Goal: Task Accomplishment & Management: Use online tool/utility

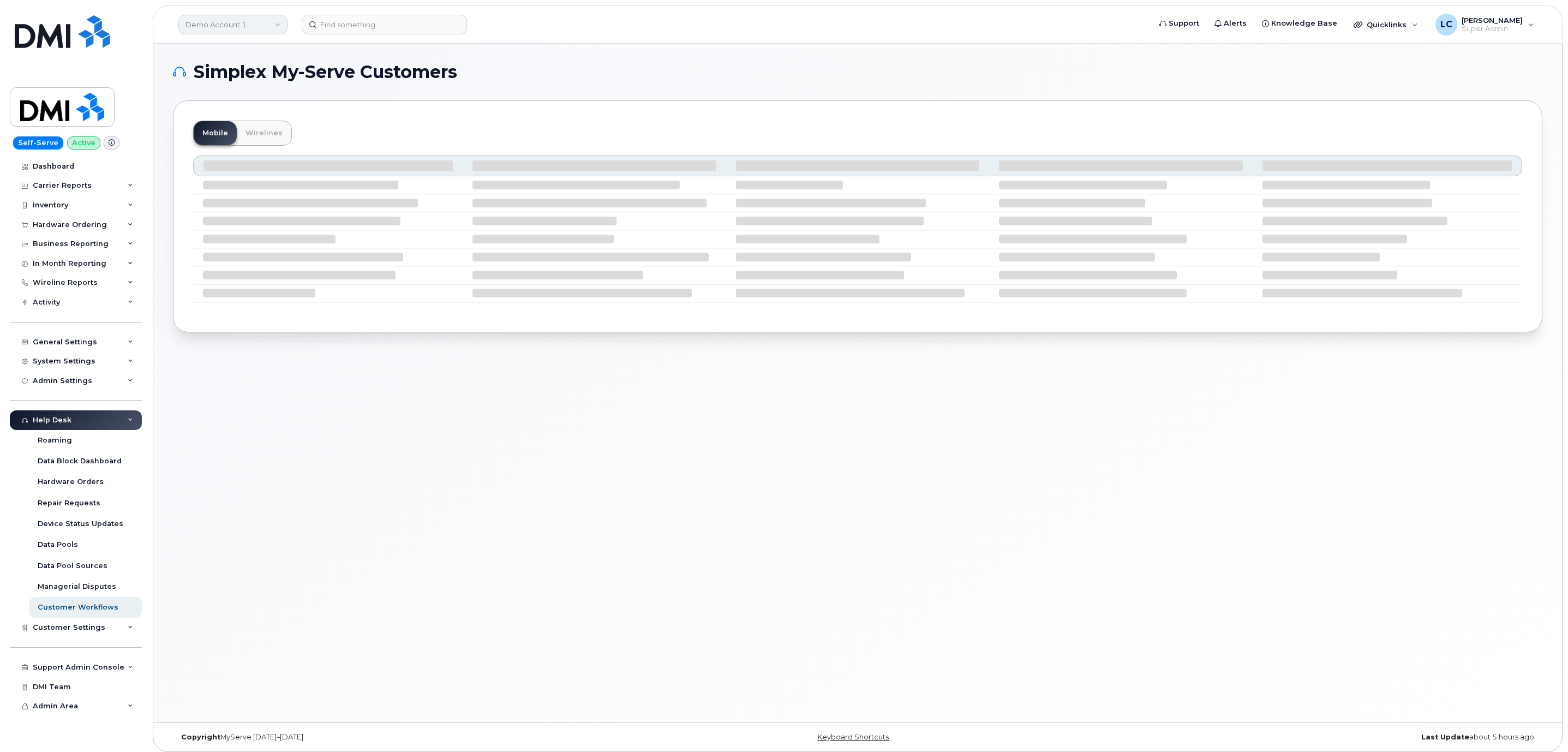
click at [274, 25] on link "Demo Account 1" at bounding box center [233, 25] width 109 height 20
click at [257, 45] on input at bounding box center [260, 53] width 143 height 20
type input "Hilton"
click at [271, 102] on span "Hilton Domestic Operating Company Inc" at bounding box center [251, 103] width 126 height 21
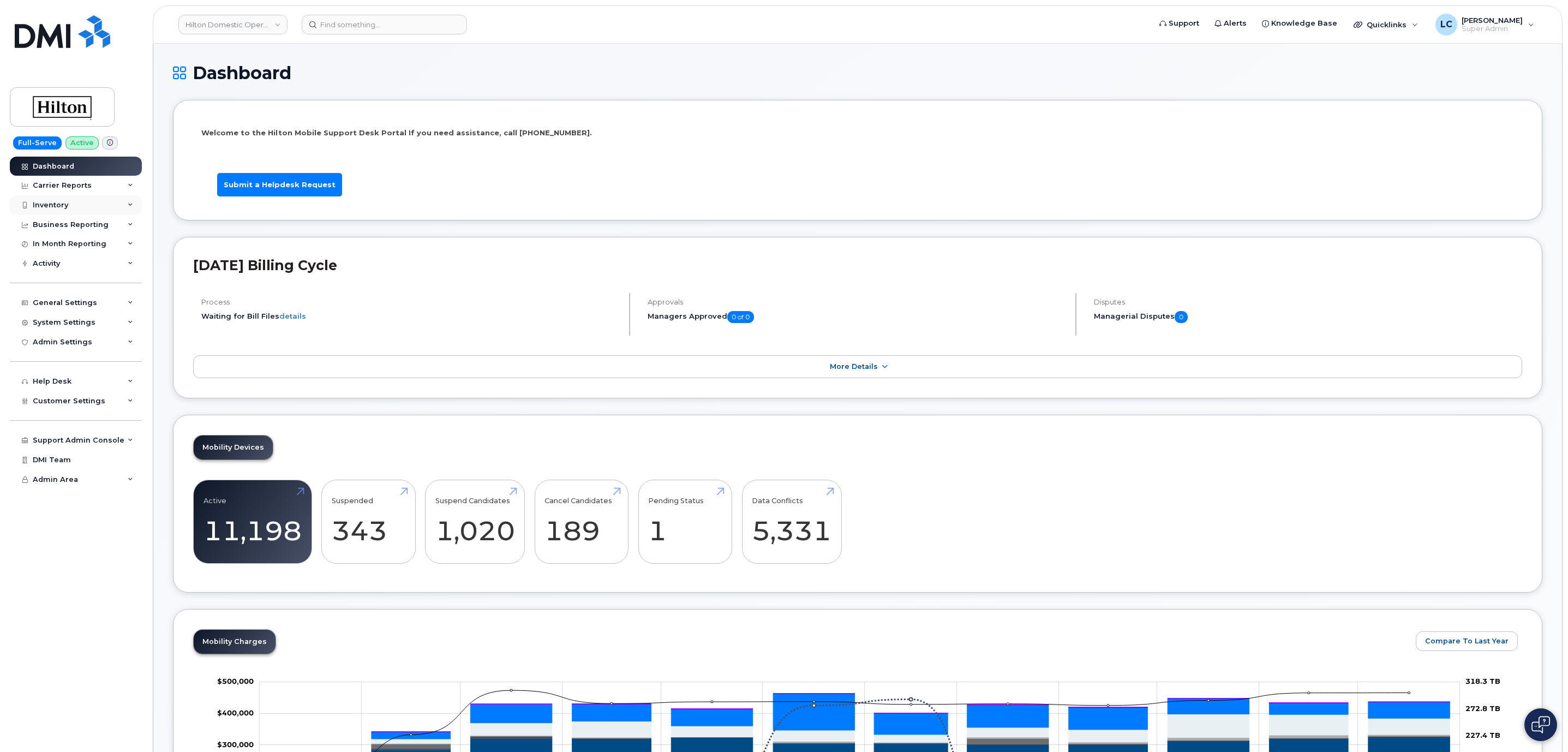
click at [65, 205] on div "Inventory" at bounding box center [51, 205] width 36 height 8
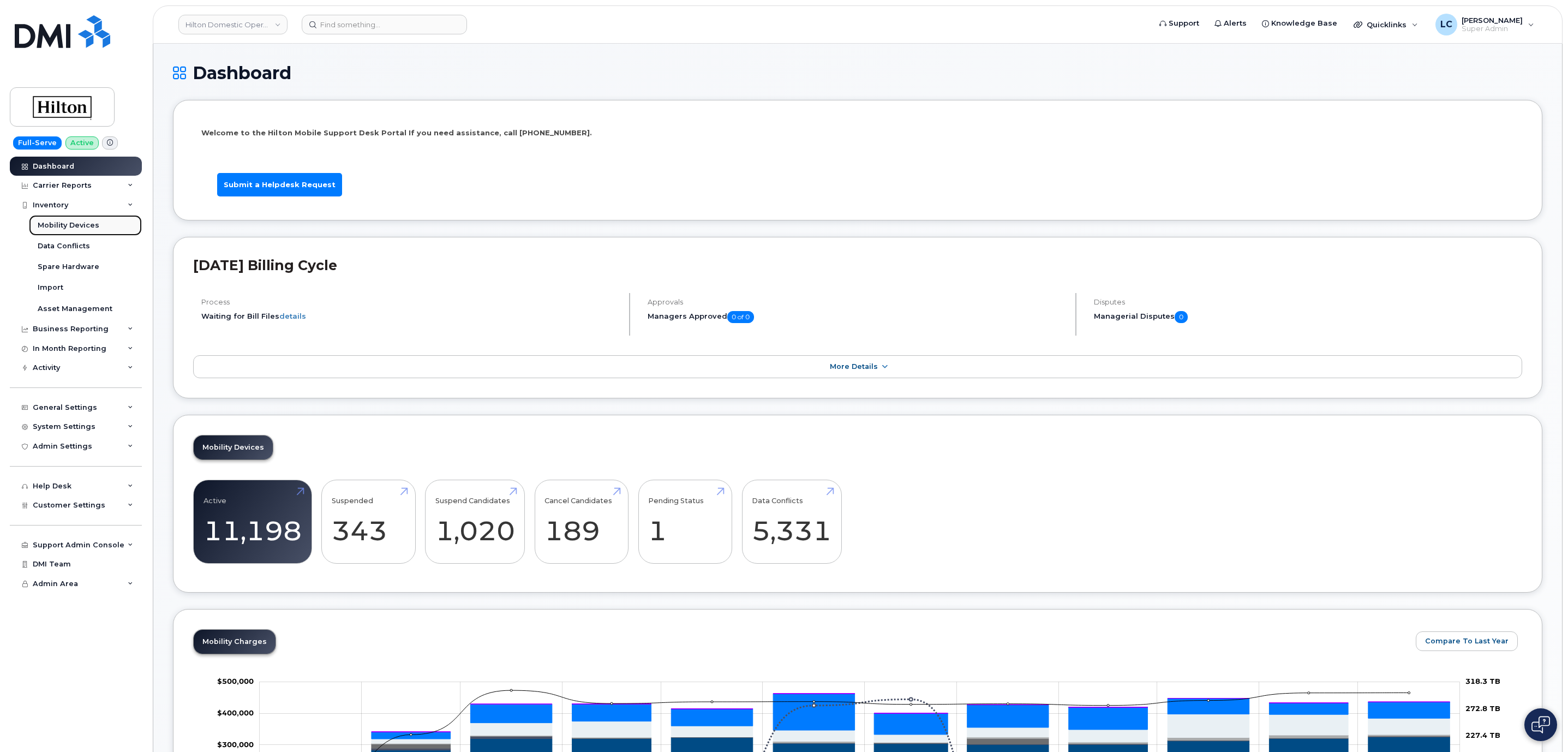
click at [64, 223] on div "Mobility Devices" at bounding box center [69, 225] width 62 height 10
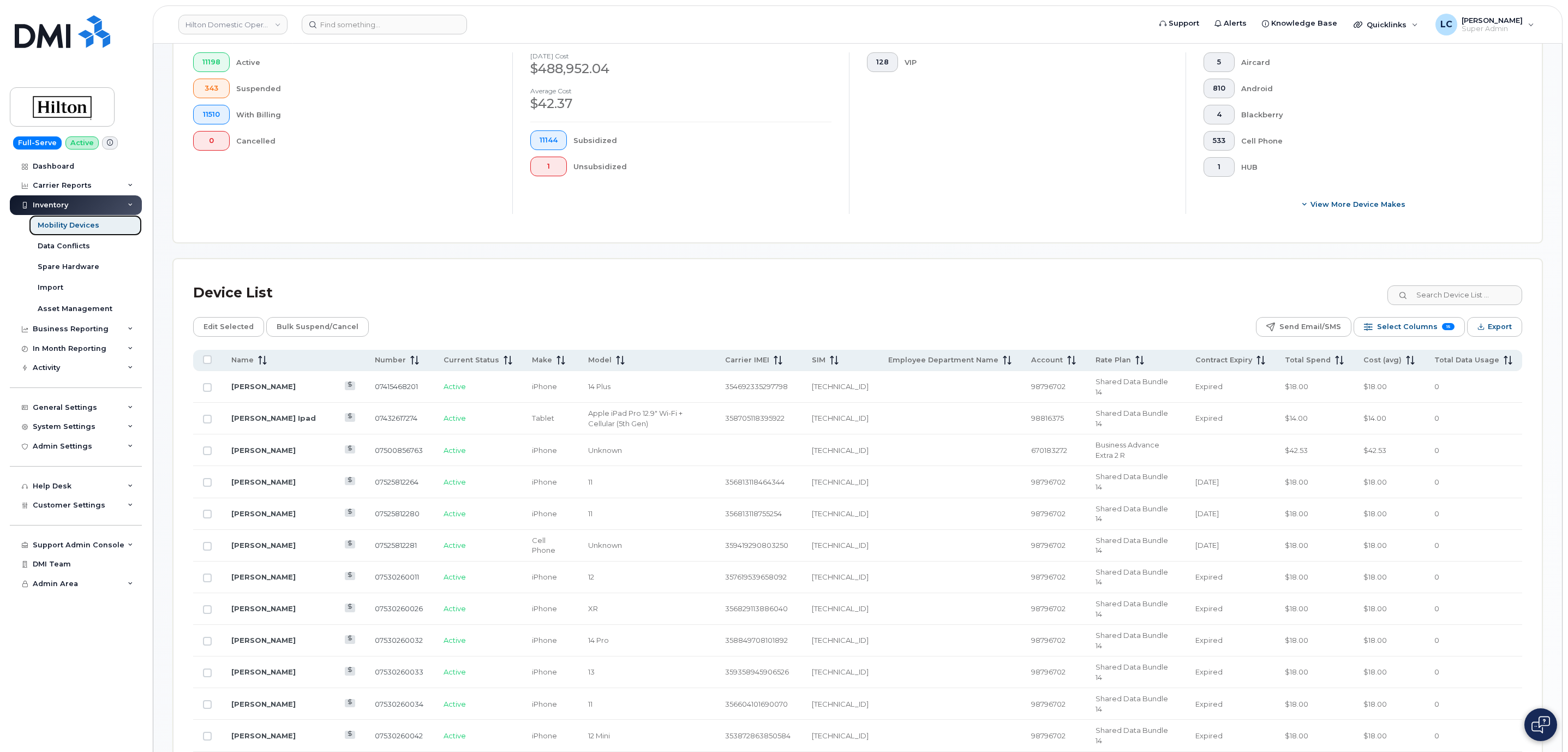
scroll to position [328, 0]
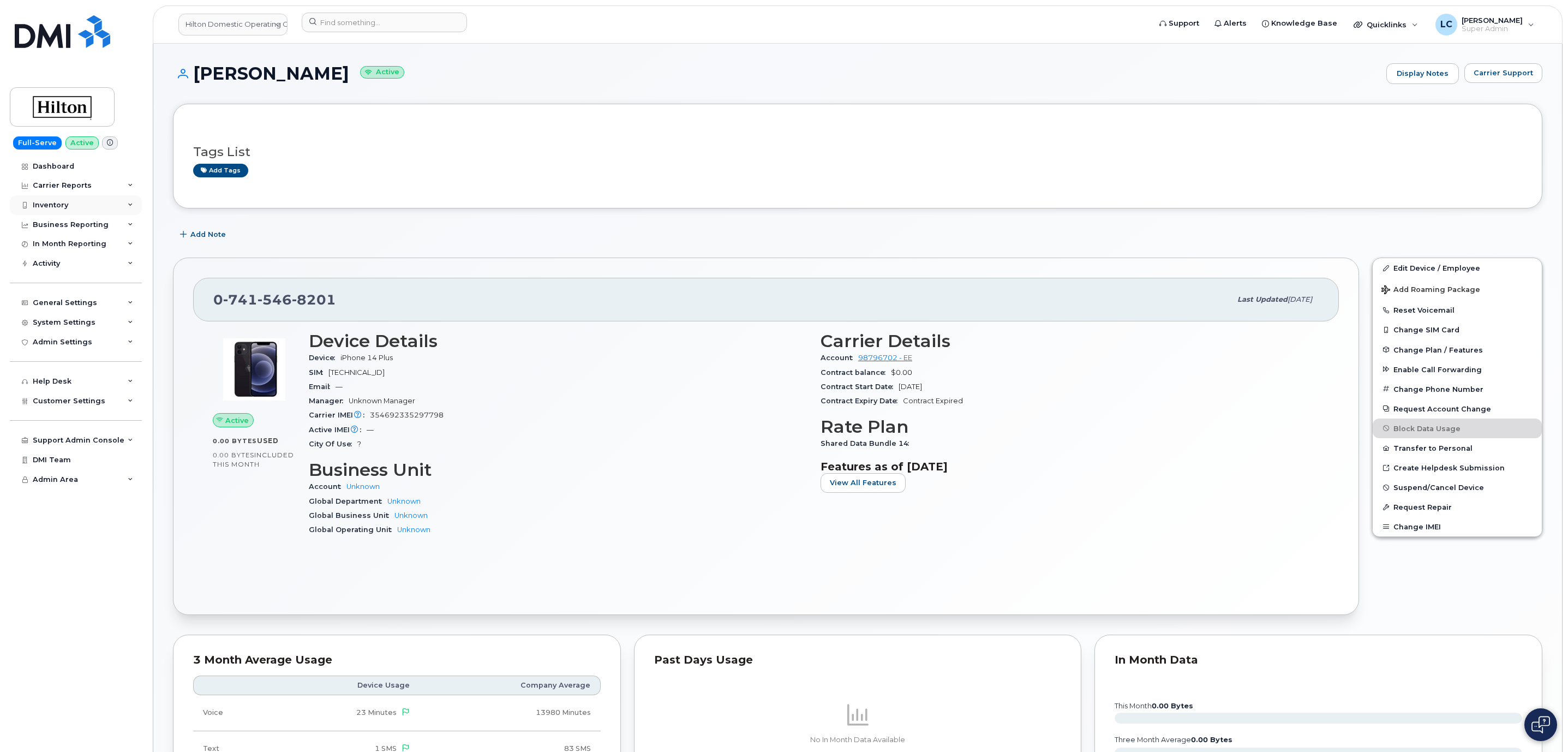
click at [66, 207] on div "Inventory" at bounding box center [51, 205] width 36 height 8
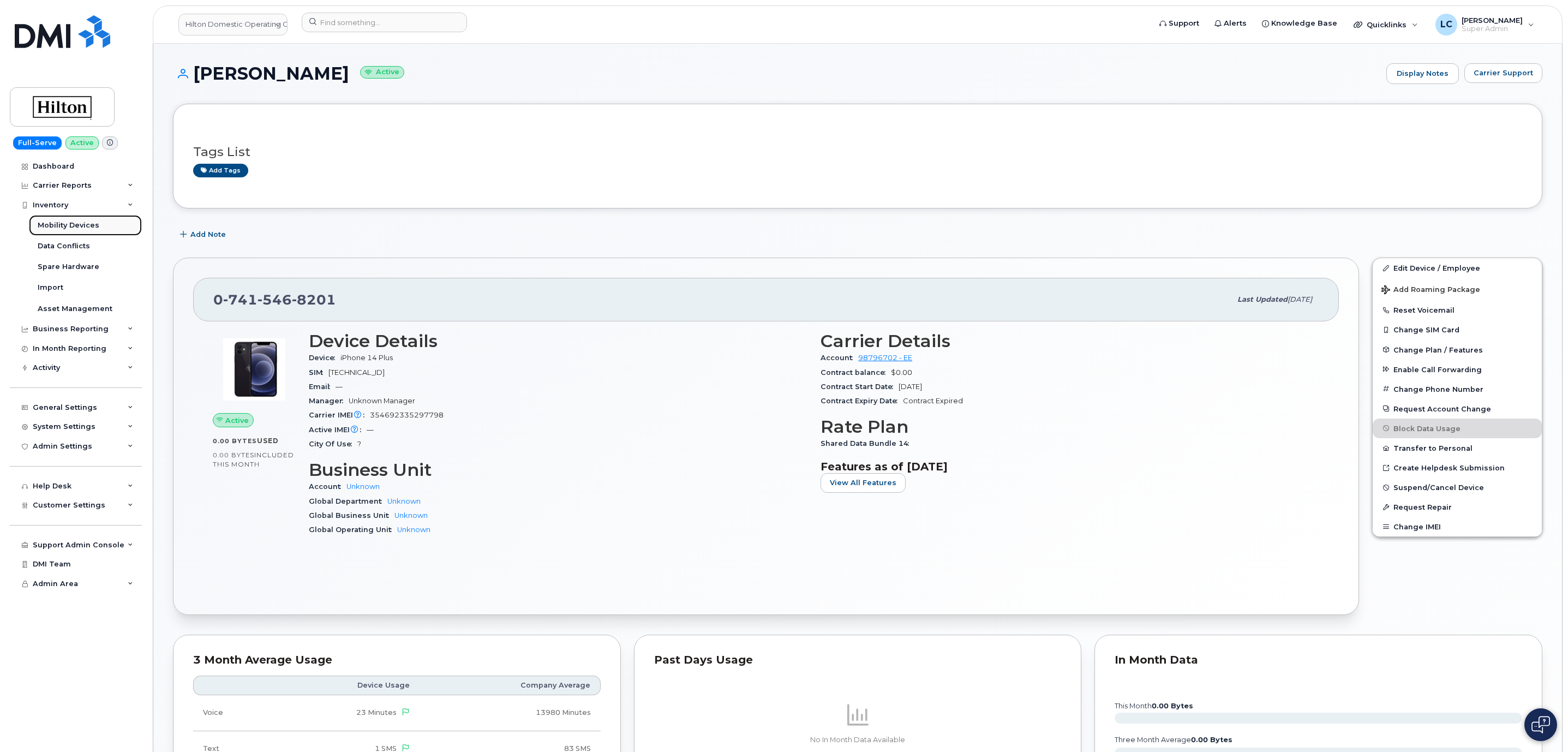
click at [93, 227] on div "Mobility Devices" at bounding box center [69, 225] width 62 height 10
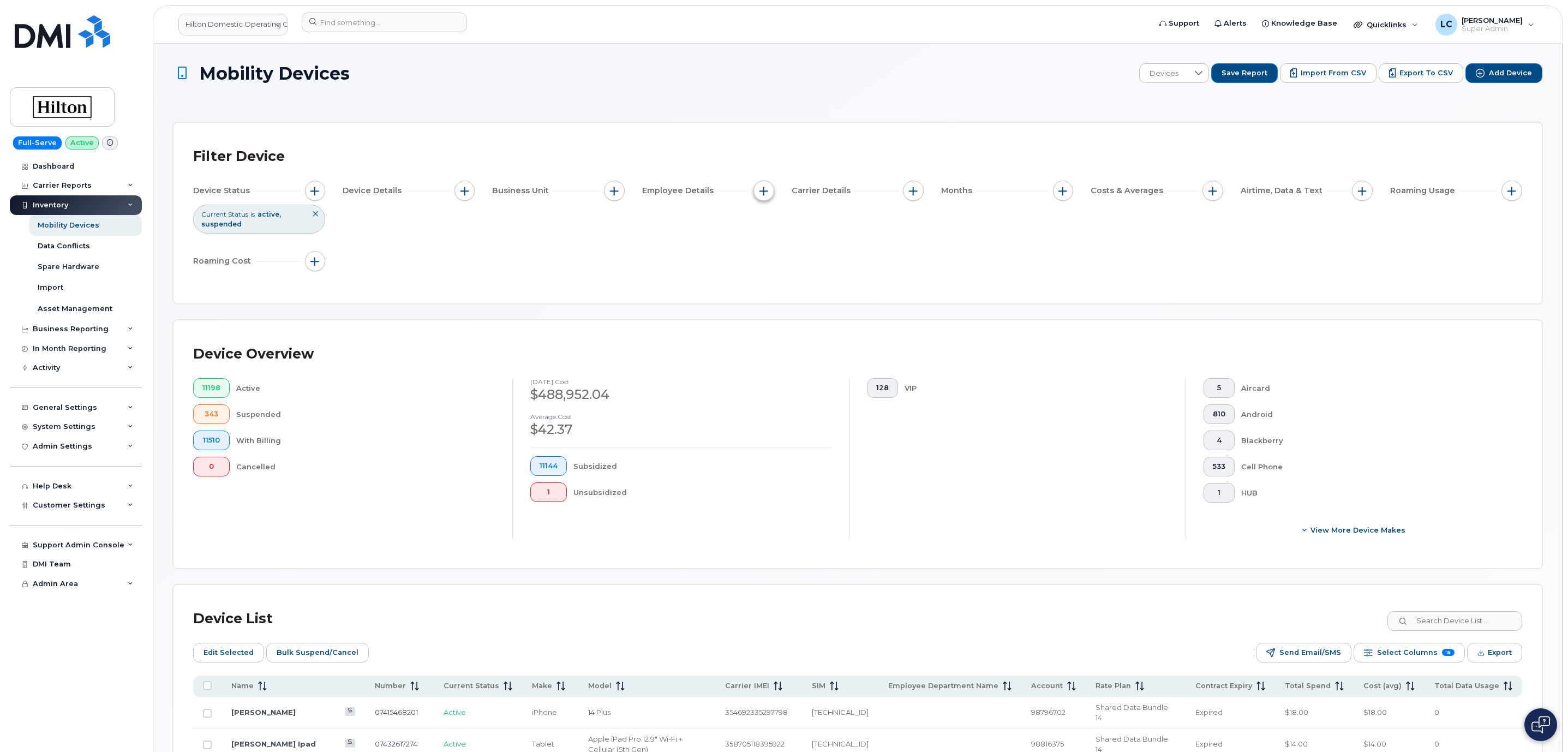
click at [763, 190] on span "button" at bounding box center [764, 191] width 8 height 8
click at [617, 192] on span "button" at bounding box center [615, 191] width 8 height 8
click at [643, 259] on label "Global Department" at bounding box center [664, 258] width 74 height 11
click at [622, 259] on input "Global Department" at bounding box center [617, 258] width 8 height 8
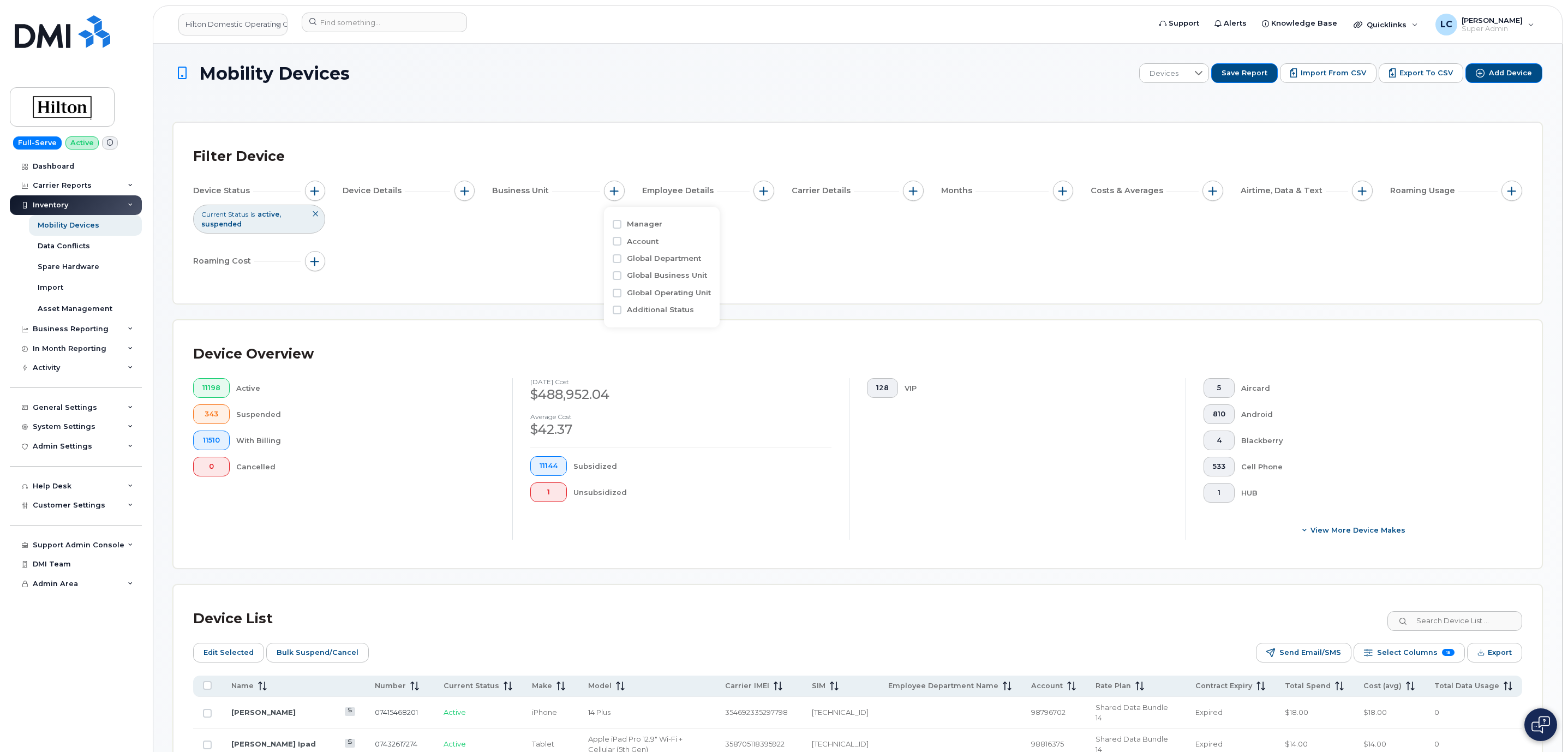
checkbox input "true"
click at [647, 326] on label "Global Business Unit" at bounding box center [667, 324] width 80 height 11
click at [622, 326] on input "Global Business Unit" at bounding box center [617, 325] width 8 height 8
checkbox input "true"
click at [730, 347] on icon at bounding box center [734, 345] width 8 height 8
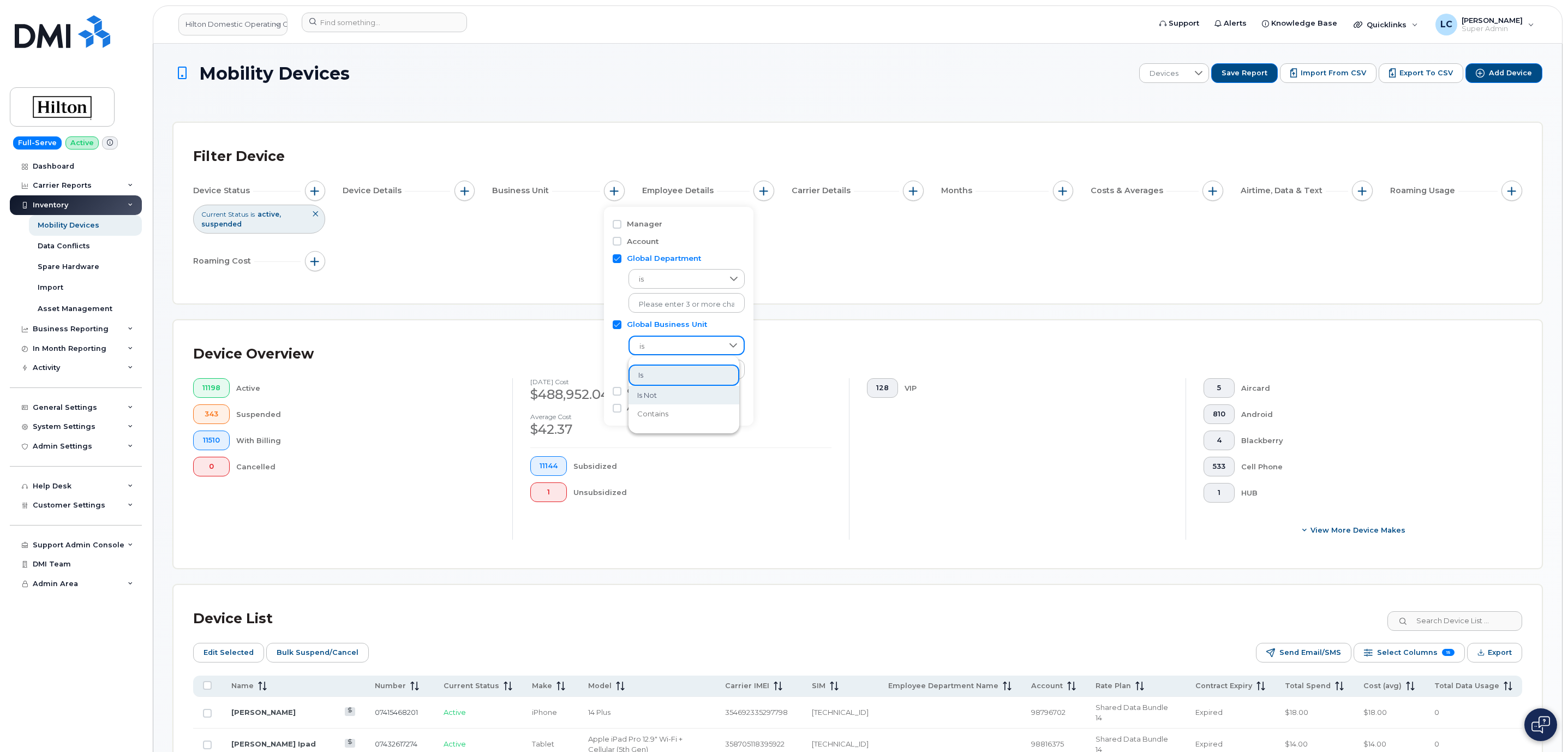
click at [679, 391] on li "is not" at bounding box center [684, 395] width 111 height 19
click at [691, 367] on input "text" at bounding box center [687, 371] width 95 height 10
type input "unknown"
click at [663, 391] on li "- Unknown" at bounding box center [684, 394] width 111 height 20
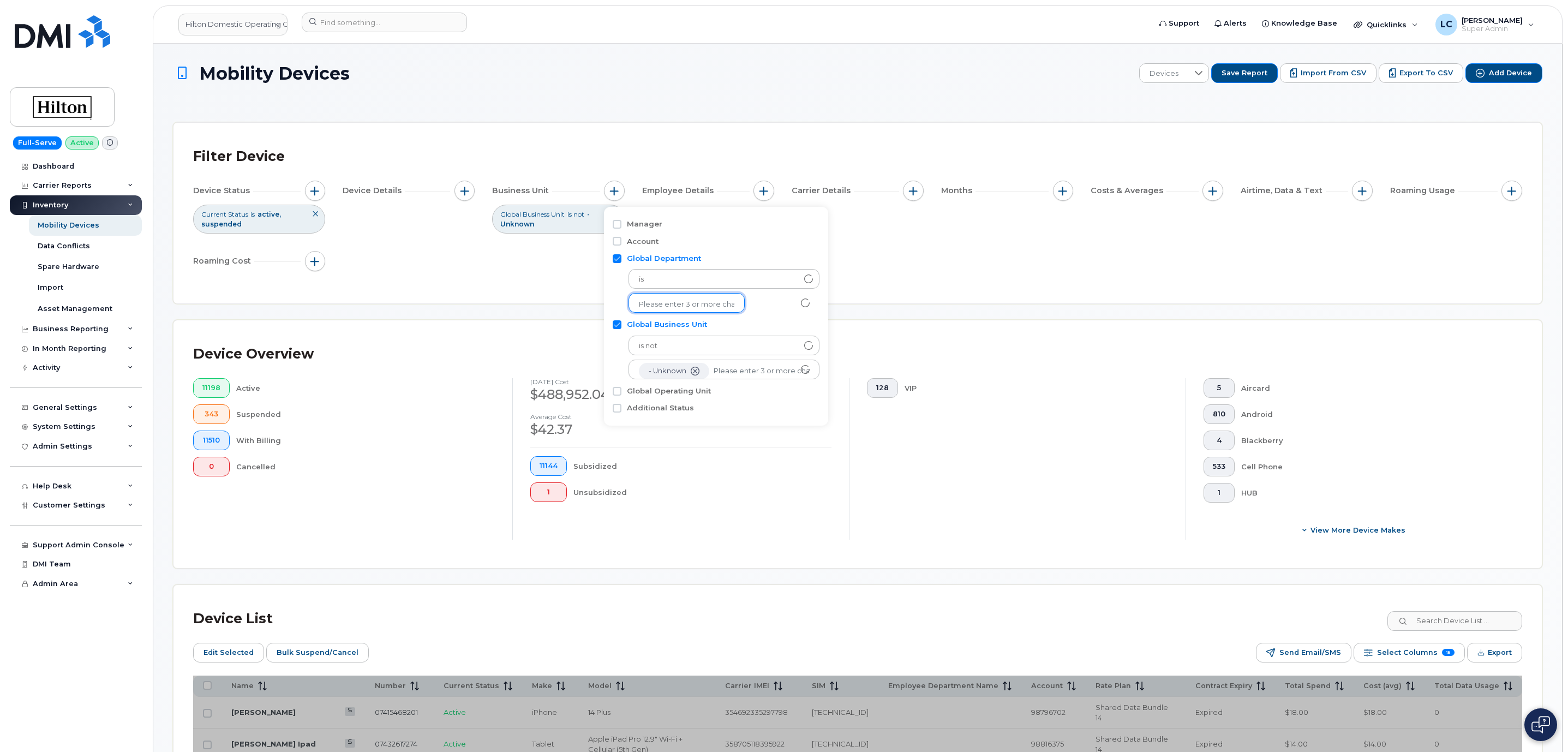
click at [703, 308] on input "text" at bounding box center [687, 304] width 95 height 10
click at [770, 274] on span "is" at bounding box center [713, 279] width 169 height 20
click at [728, 274] on span "is" at bounding box center [714, 280] width 168 height 20
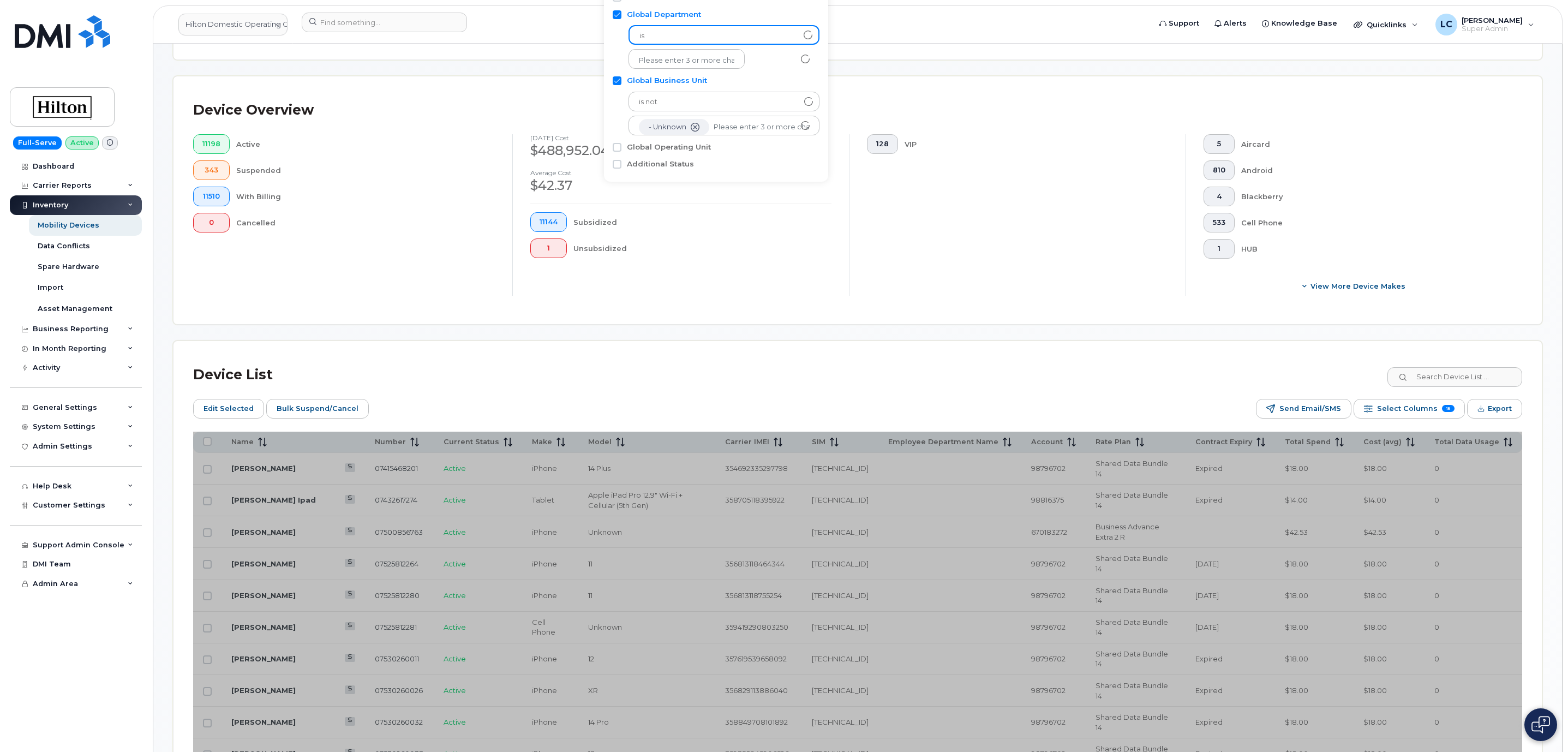
scroll to position [246, 0]
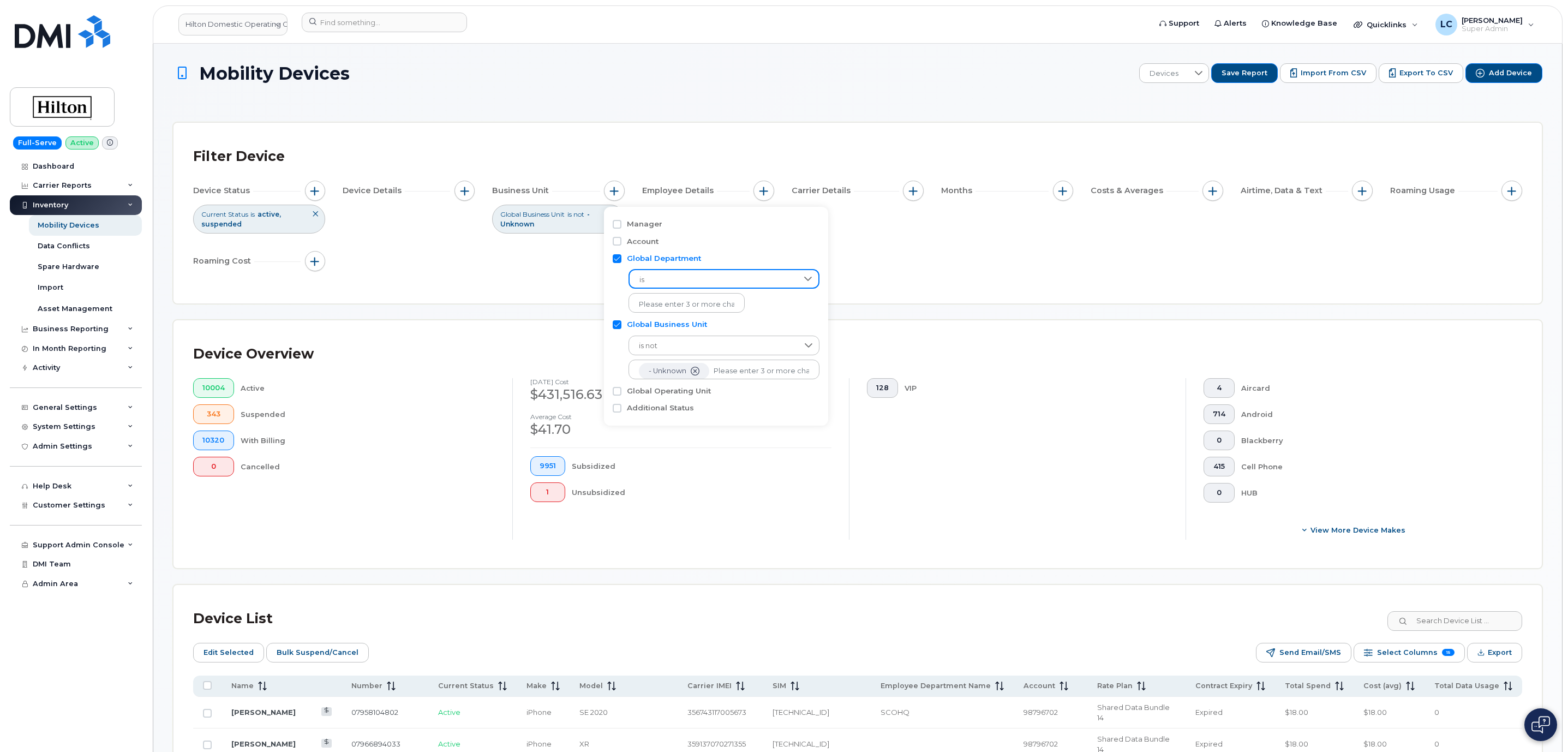
click at [712, 277] on span "is" at bounding box center [714, 280] width 168 height 20
click at [688, 324] on li "is not" at bounding box center [721, 328] width 186 height 19
click at [706, 306] on input "text" at bounding box center [687, 304] width 95 height 10
type input "unknown"
click at [708, 324] on li "- Unknown" at bounding box center [684, 327] width 111 height 20
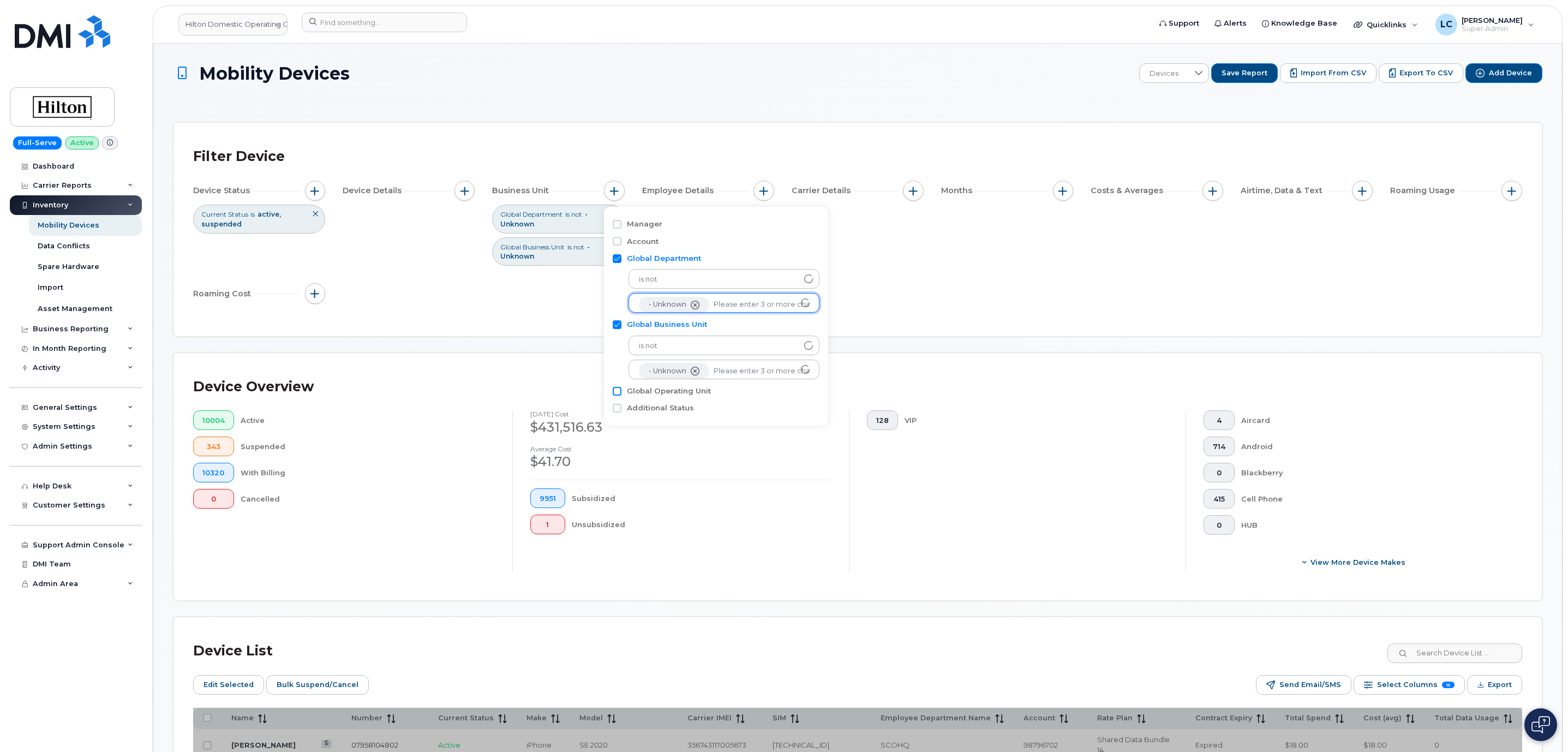
click at [617, 390] on input "Global Operating Unit" at bounding box center [617, 391] width 8 height 8
checkbox input "true"
click at [704, 414] on span "is" at bounding box center [713, 412] width 169 height 20
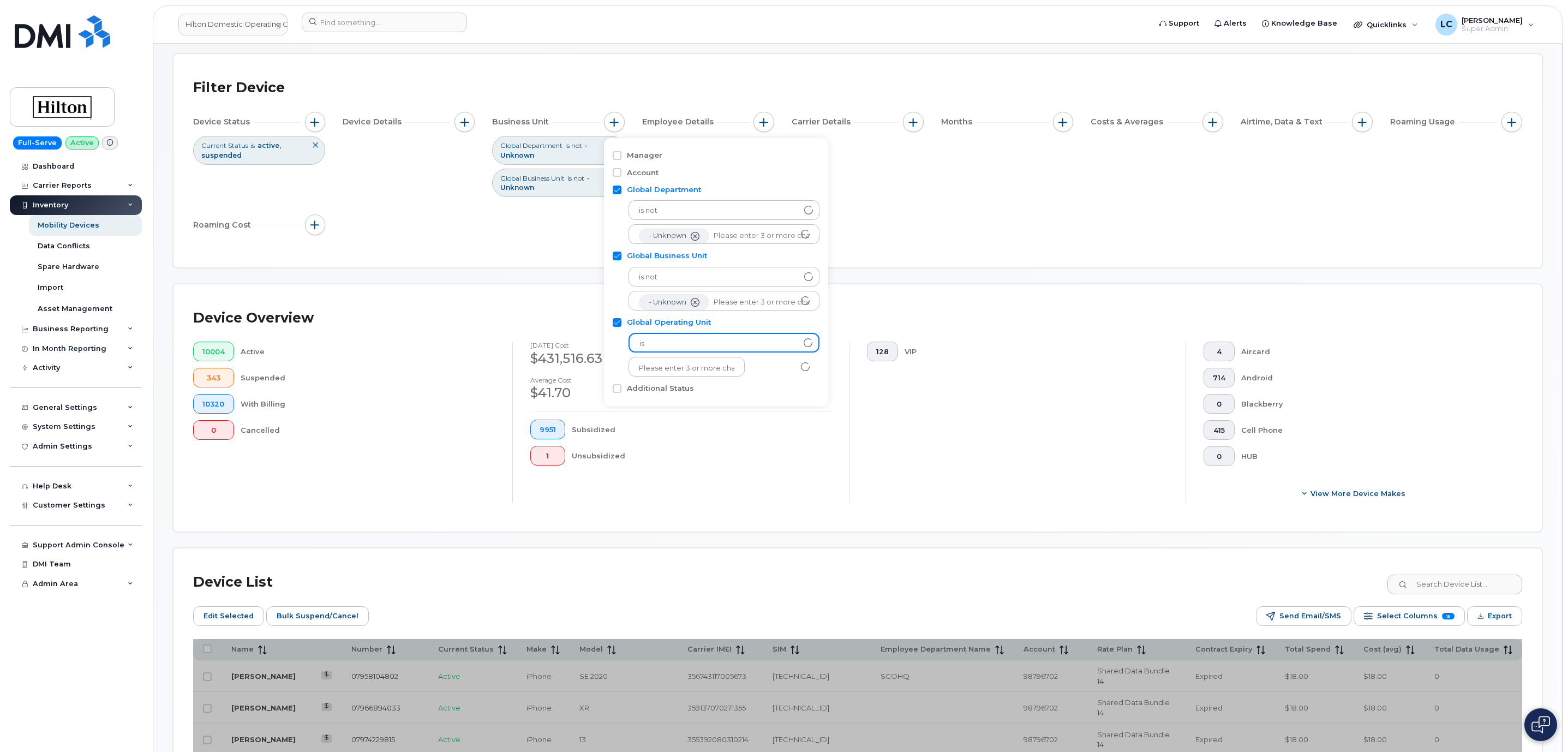
scroll to position [328, 0]
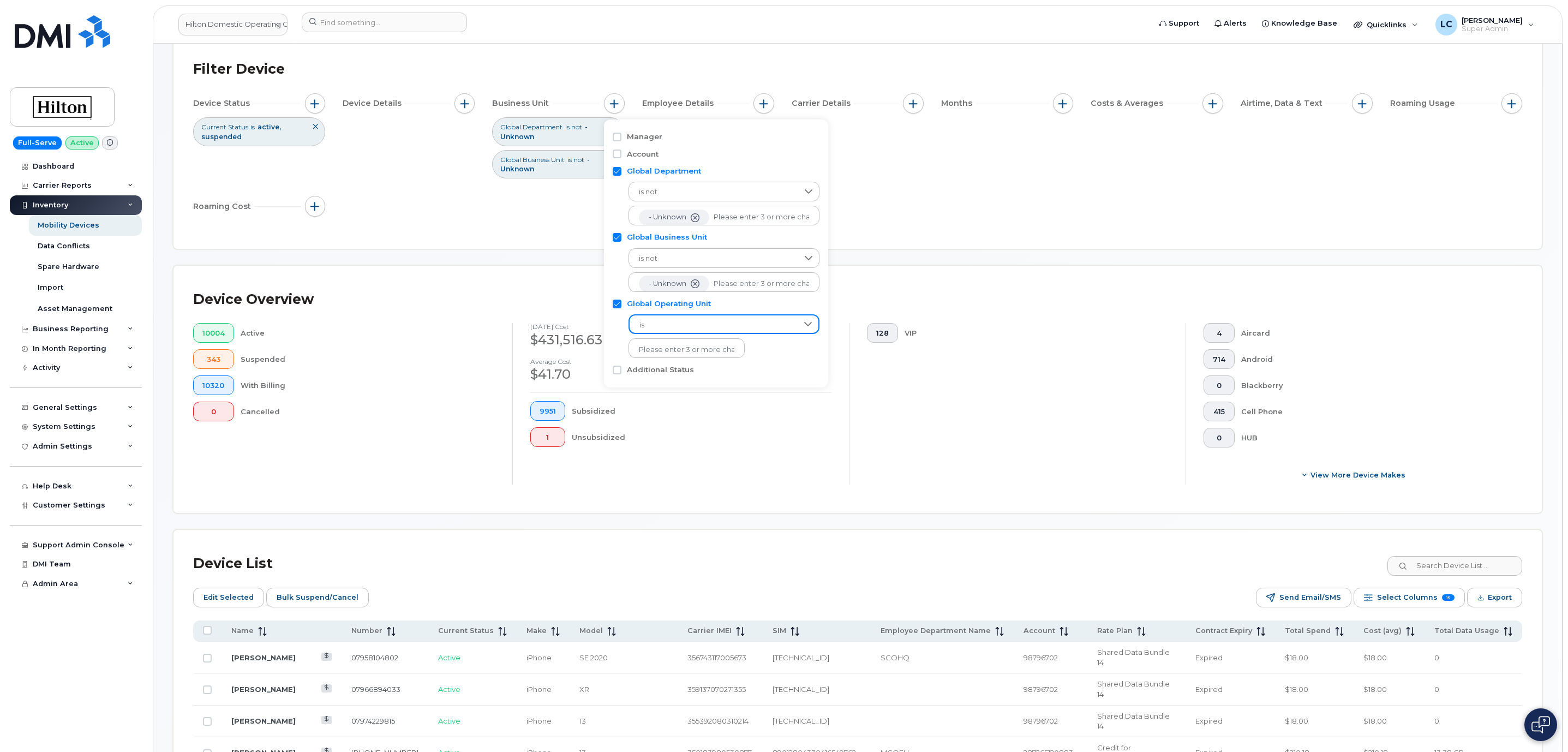
scroll to position [82, 0]
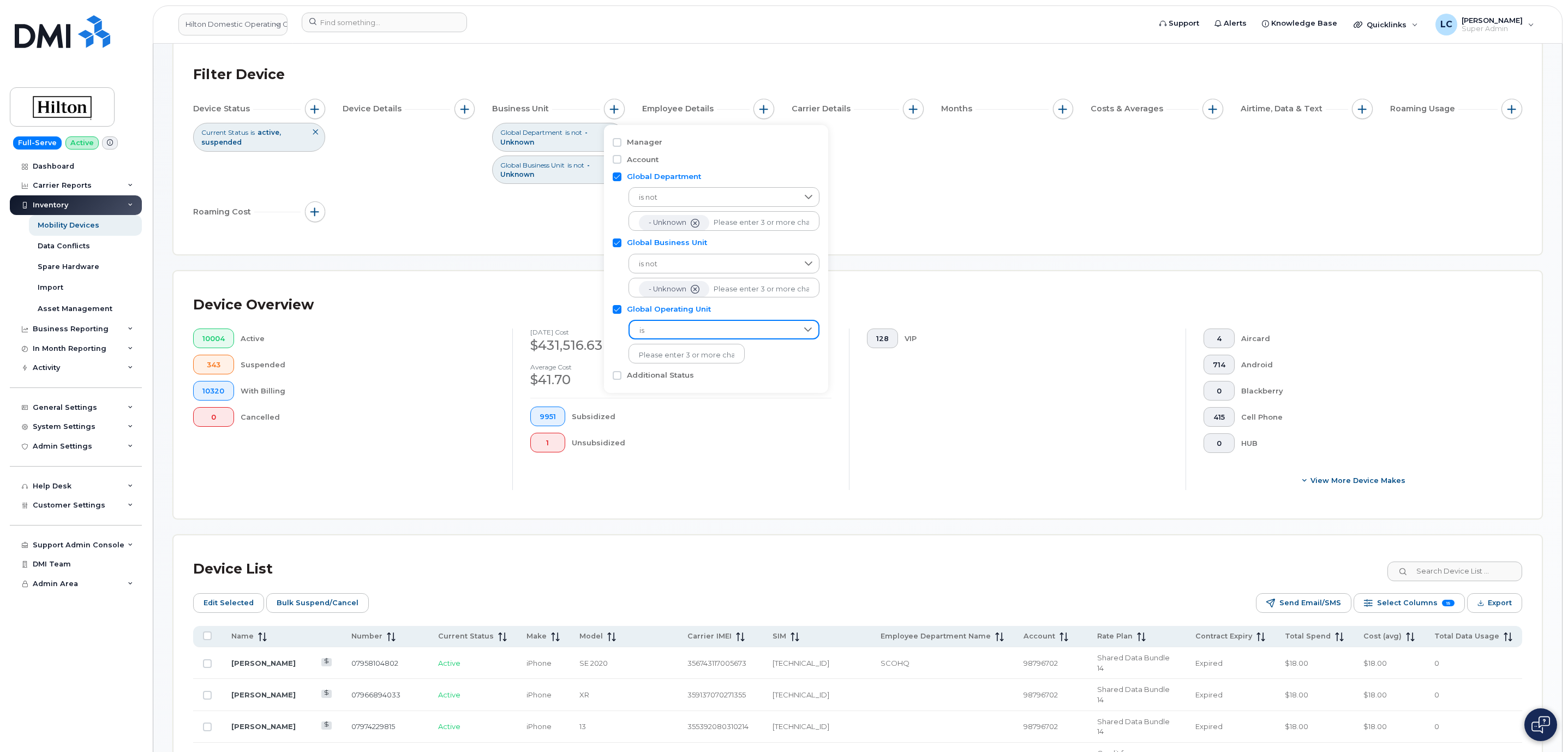
click at [753, 330] on span "is" at bounding box center [714, 330] width 168 height 20
click at [664, 379] on li "is not" at bounding box center [721, 379] width 186 height 19
click at [694, 352] on input "text" at bounding box center [687, 355] width 95 height 10
type input "unknown"
click at [657, 379] on li "- Unknown" at bounding box center [684, 377] width 111 height 20
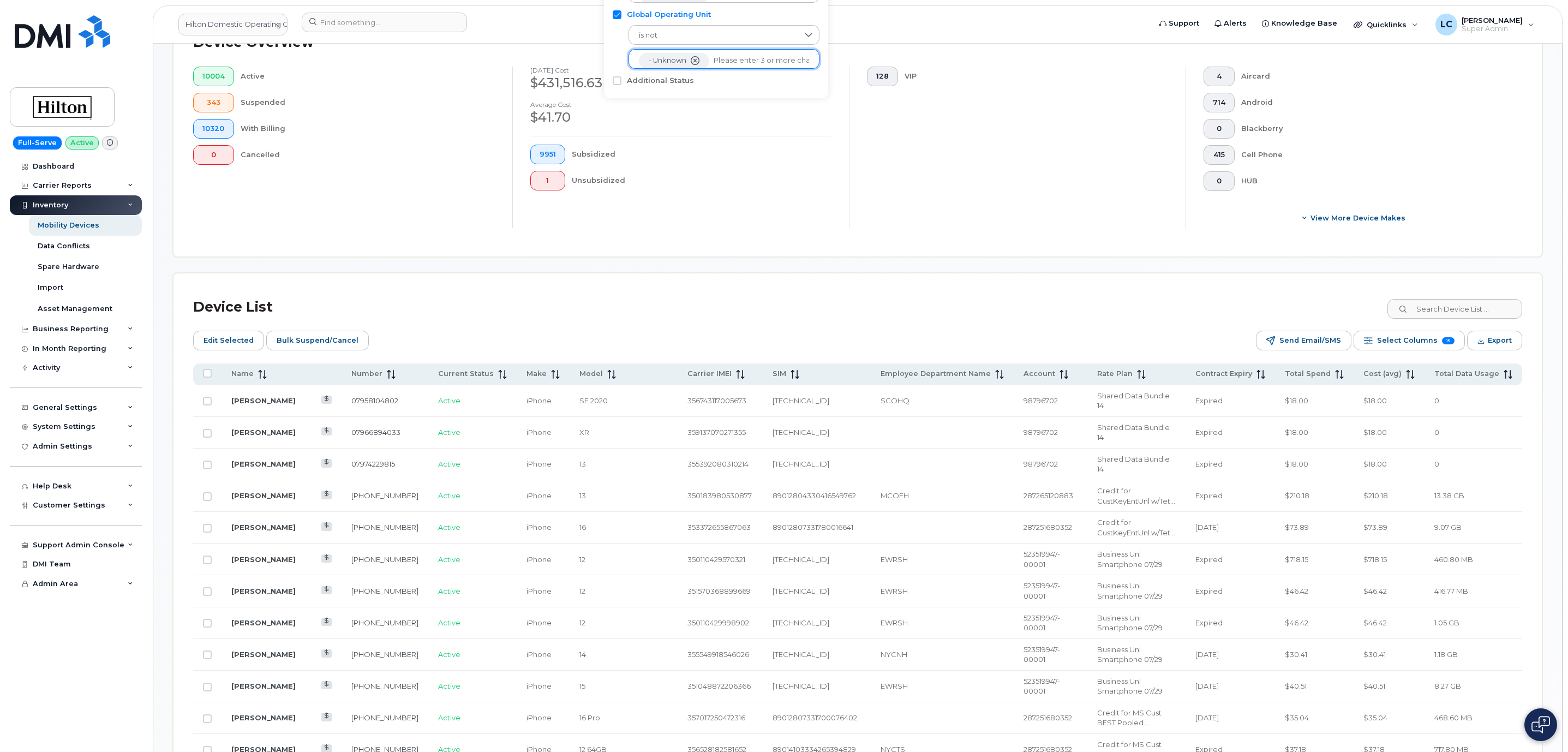
scroll to position [409, 0]
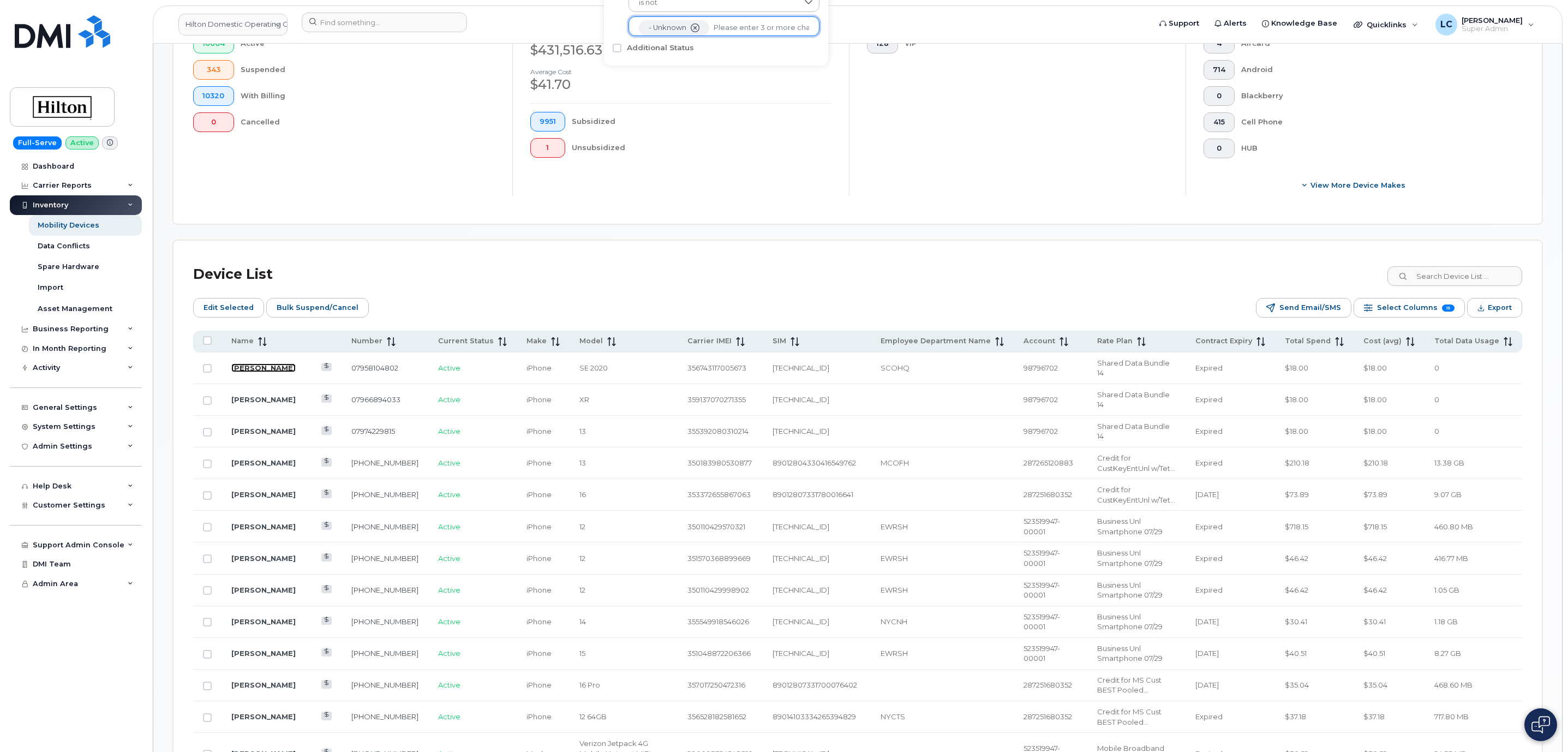
click at [264, 368] on link "Abigail Etemad" at bounding box center [264, 368] width 65 height 8
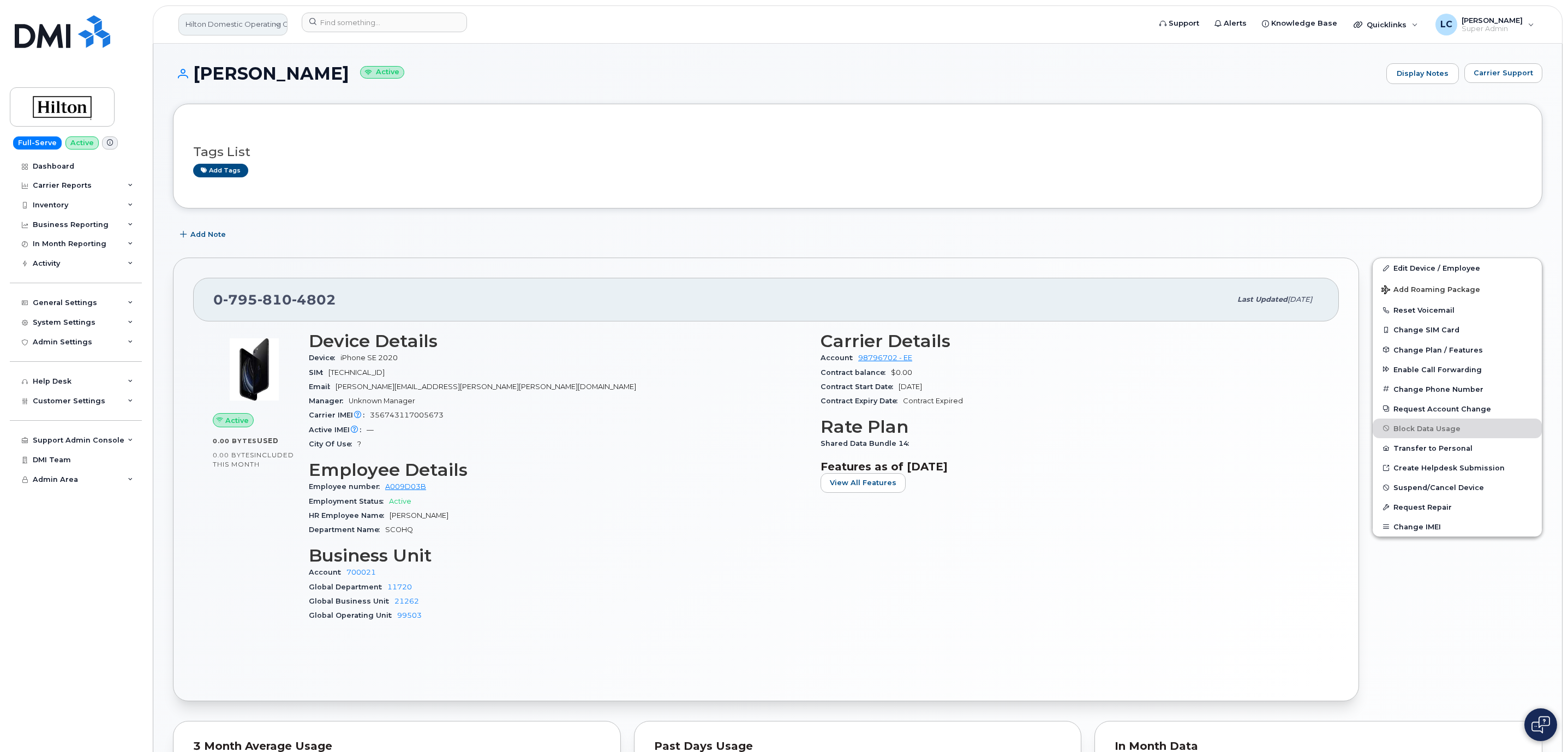
click at [267, 23] on link "Hilton Domestic Operating Company Inc" at bounding box center [233, 24] width 109 height 22
click at [262, 60] on input at bounding box center [260, 59] width 143 height 22
click at [264, 60] on input at bounding box center [260, 59] width 143 height 22
click at [110, 448] on div "Support Admin Console" at bounding box center [76, 441] width 132 height 20
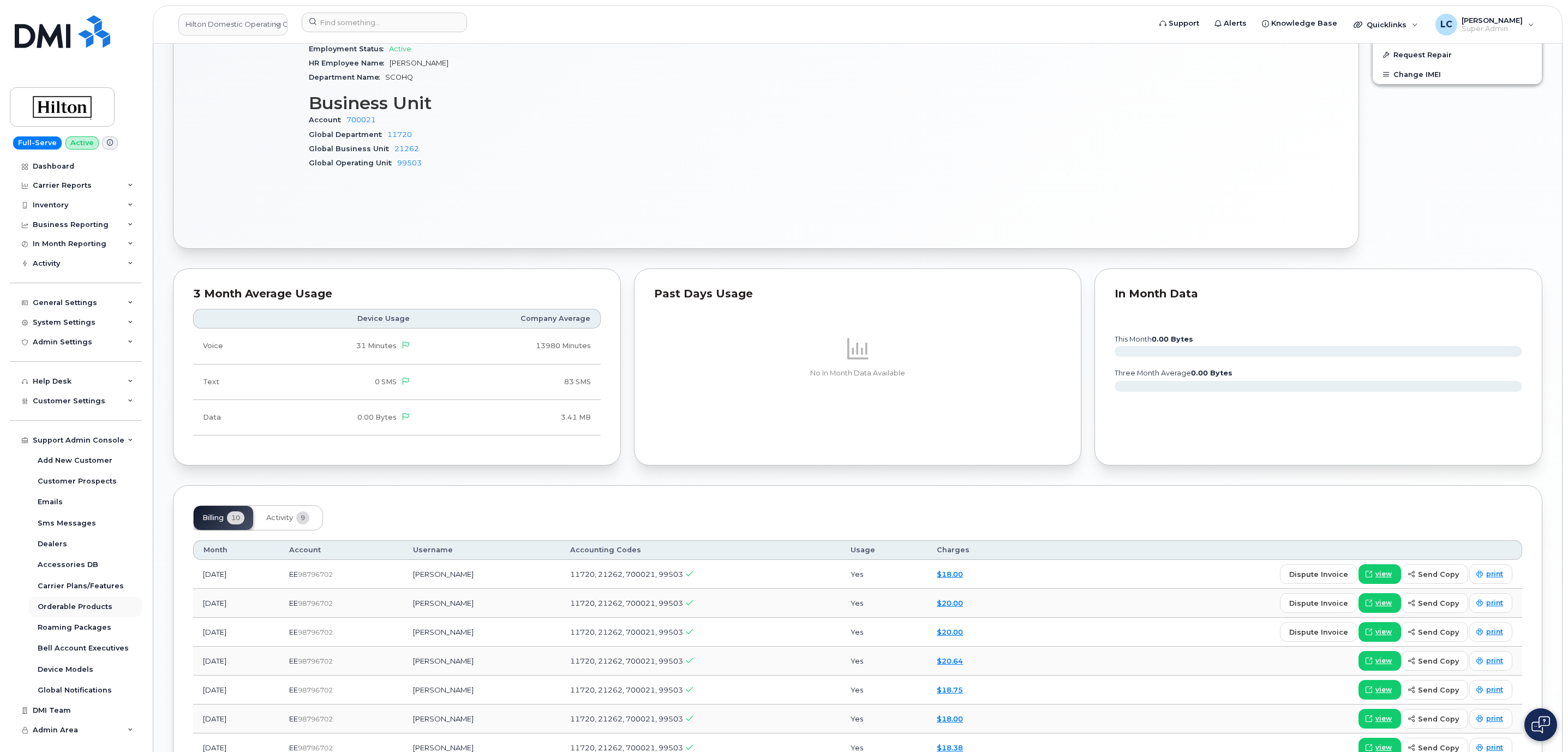
scroll to position [491, 0]
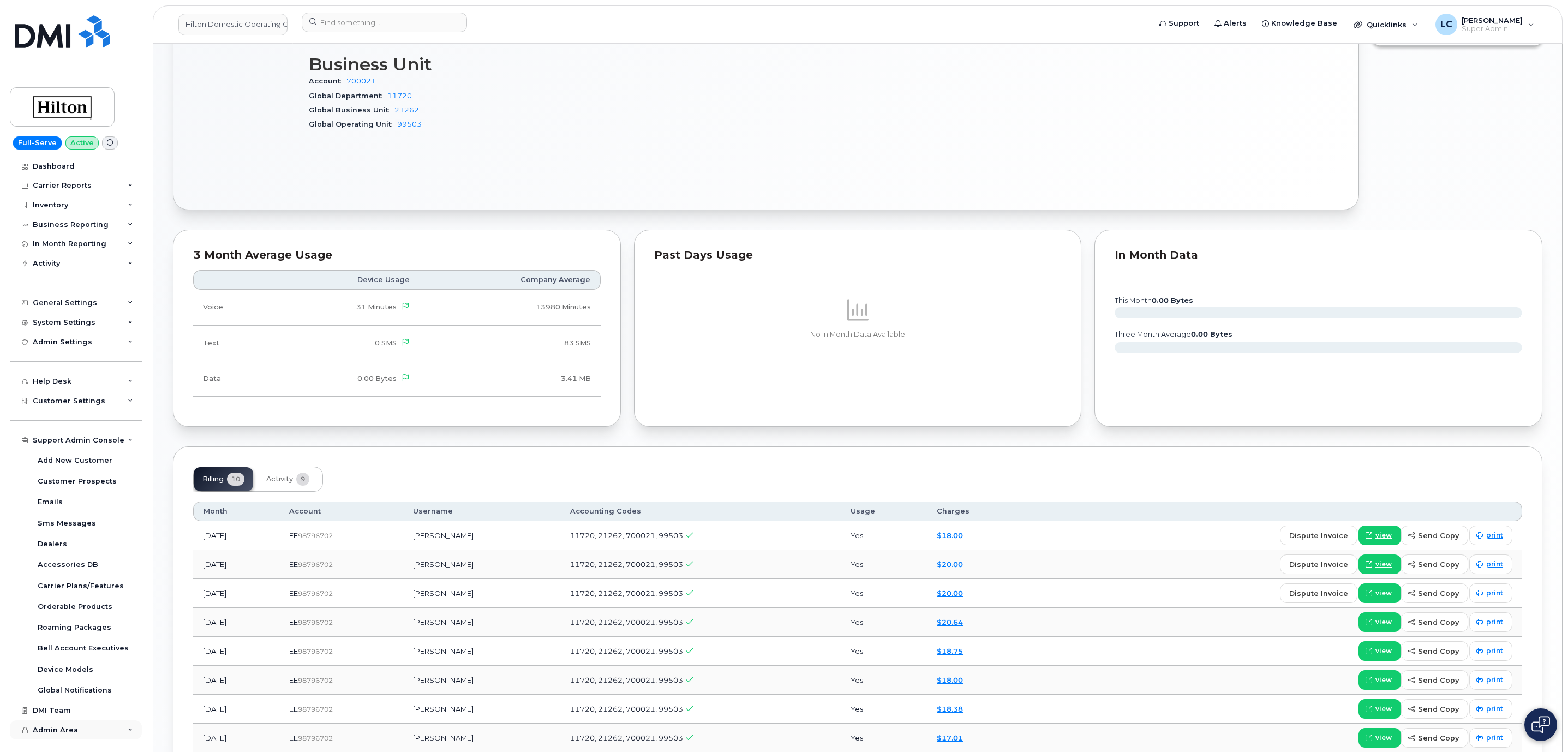
click at [94, 723] on div "Admin Area" at bounding box center [76, 730] width 132 height 20
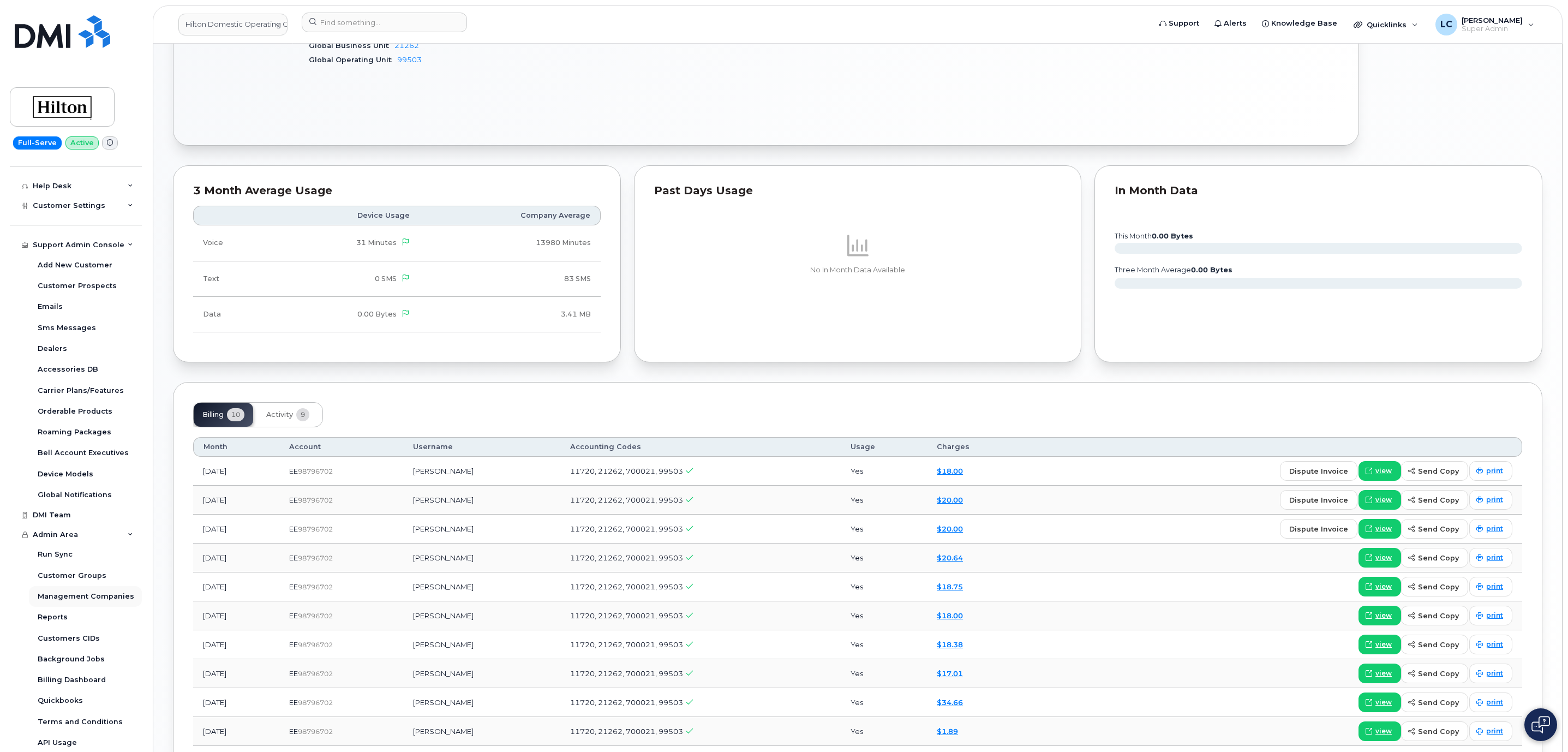
scroll to position [644, 0]
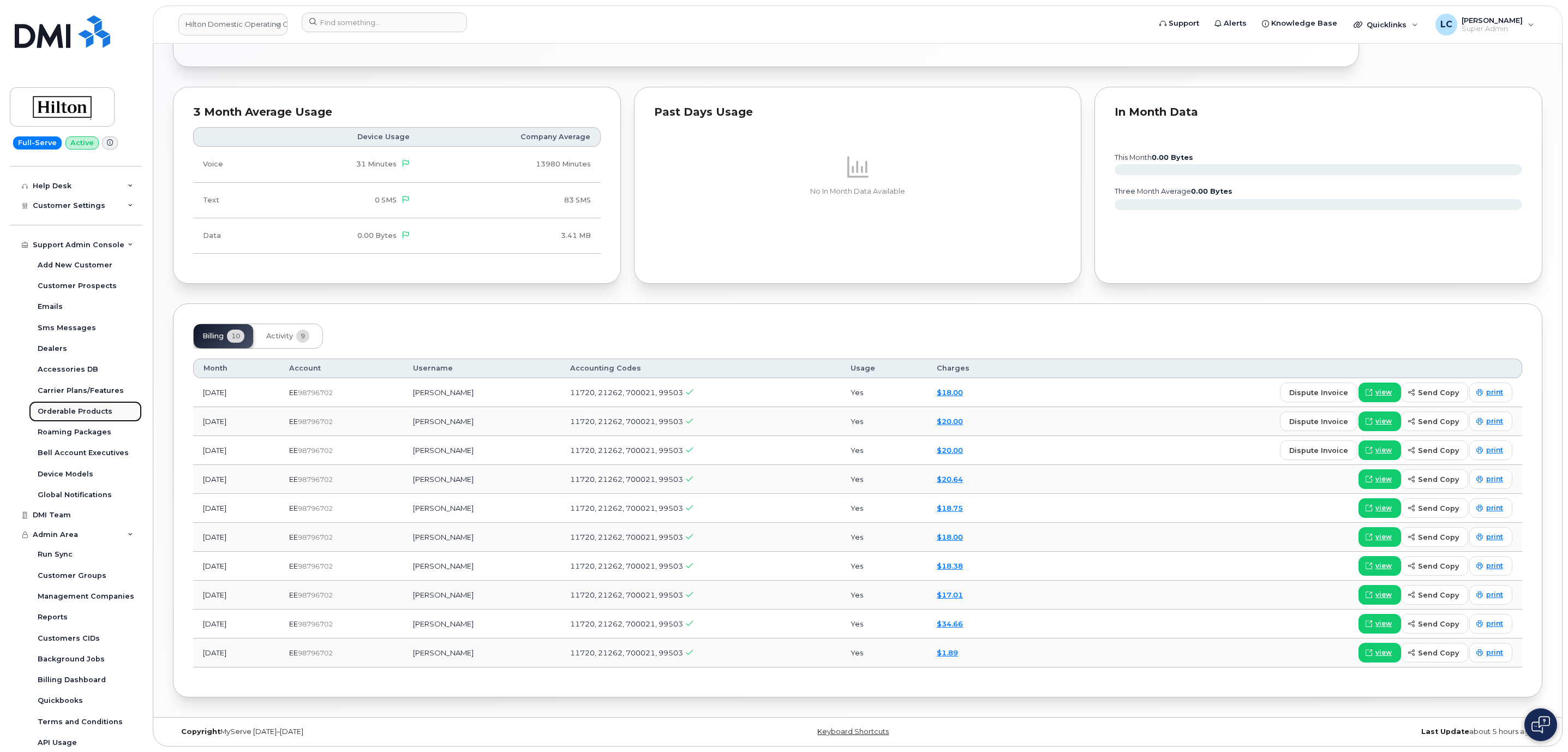
click at [97, 416] on div "Orderable Products" at bounding box center [75, 411] width 75 height 10
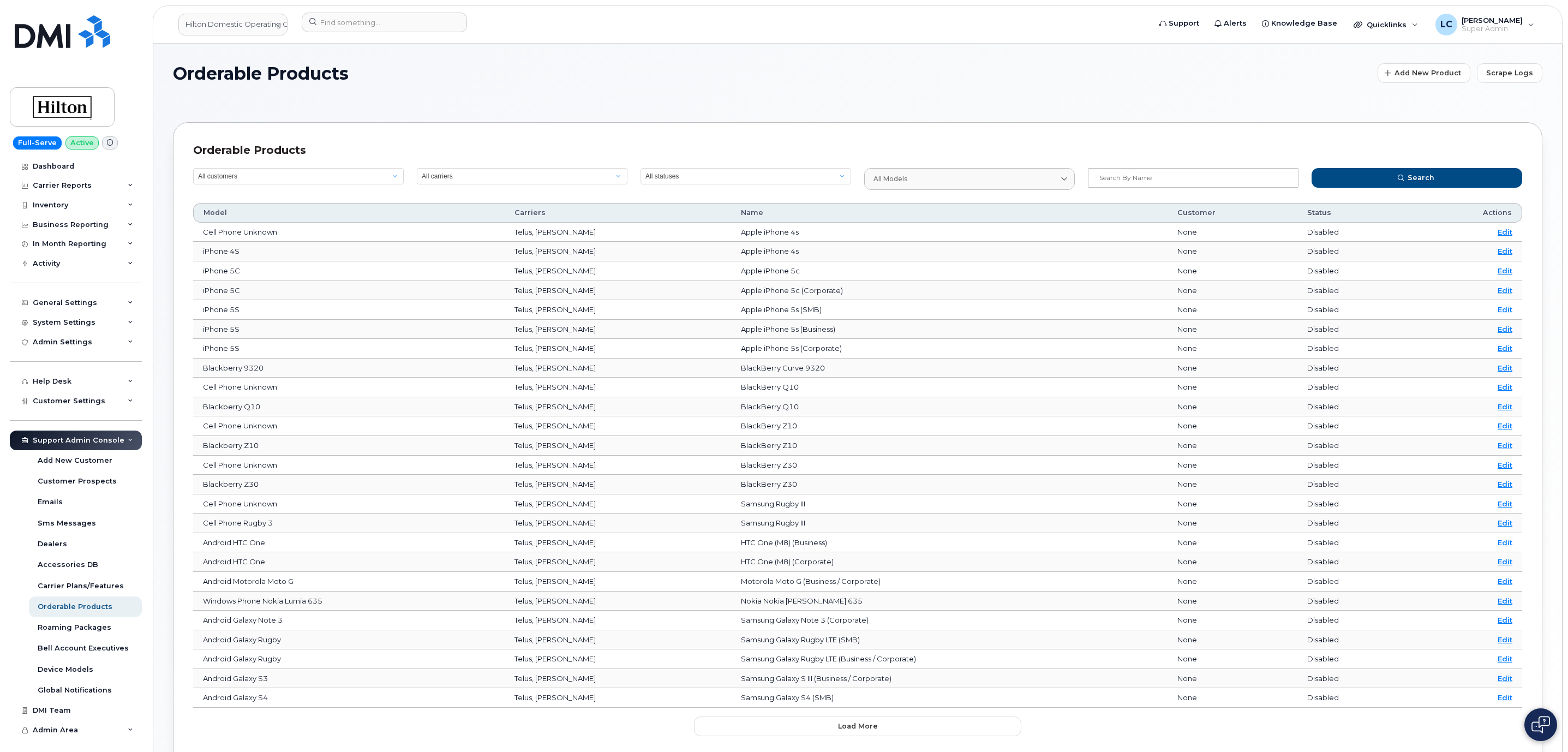
drag, startPoint x: 983, startPoint y: 70, endPoint x: 1117, endPoint y: 70, distance: 134.0
click at [983, 70] on h1 "Orderable Products" at bounding box center [773, 73] width 1200 height 19
click at [1527, 74] on span "Scrape Logs" at bounding box center [1510, 72] width 47 height 11
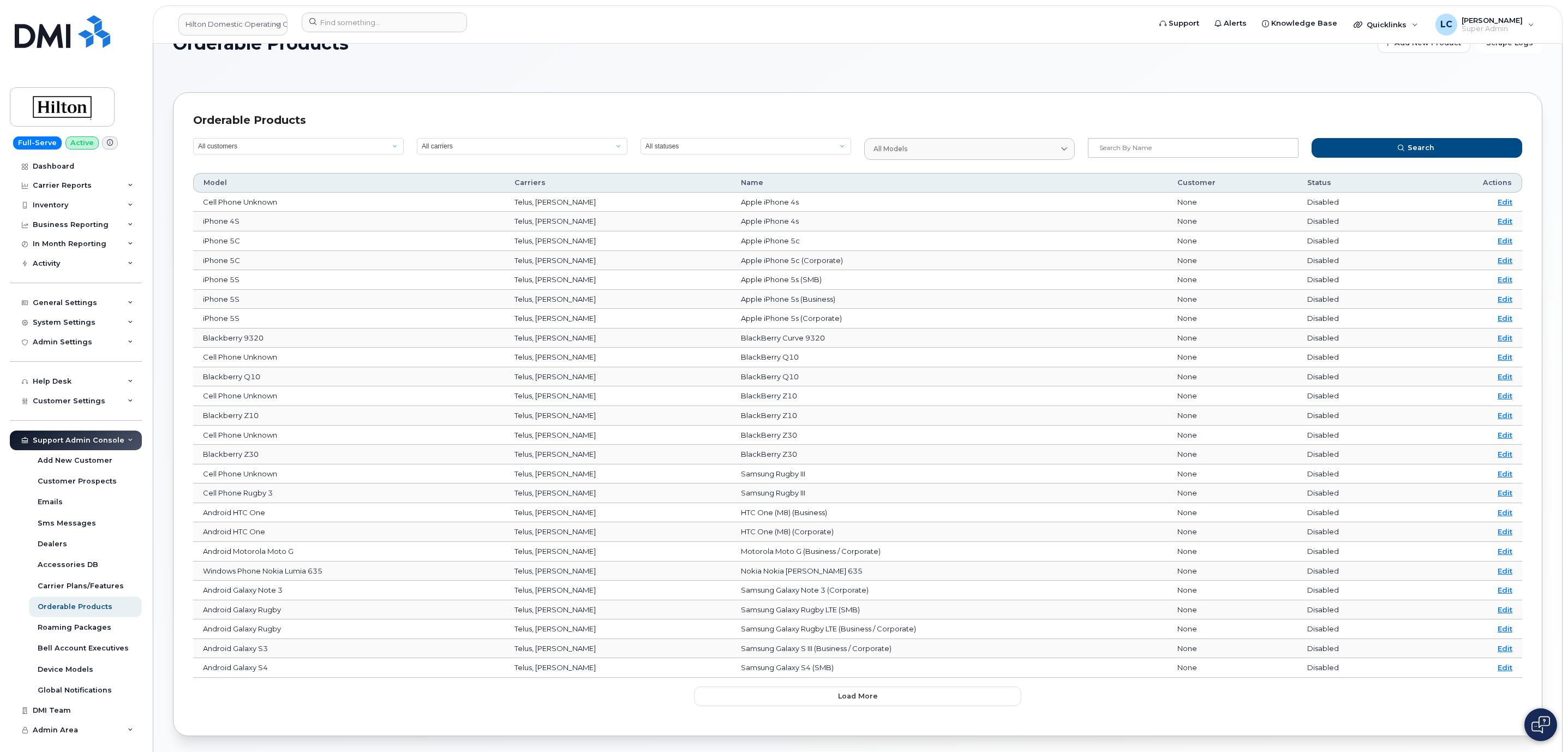
scroll to position [33, 0]
